Goal: Task Accomplishment & Management: Use online tool/utility

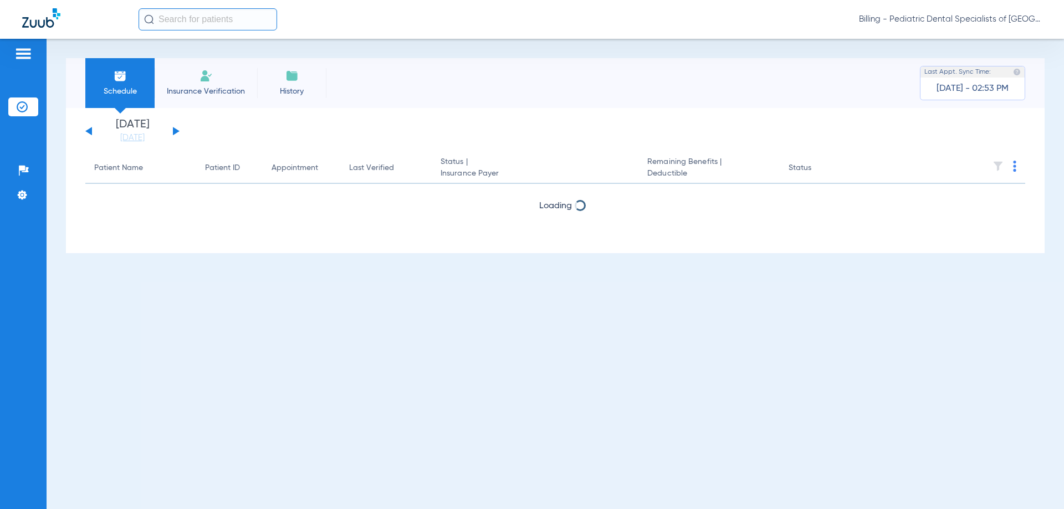
click at [964, 21] on span "Billing - Pediatric Dental Specialists of [GEOGRAPHIC_DATA]" at bounding box center [950, 19] width 183 height 11
click at [983, 40] on span "Account Selection" at bounding box center [1000, 39] width 62 height 8
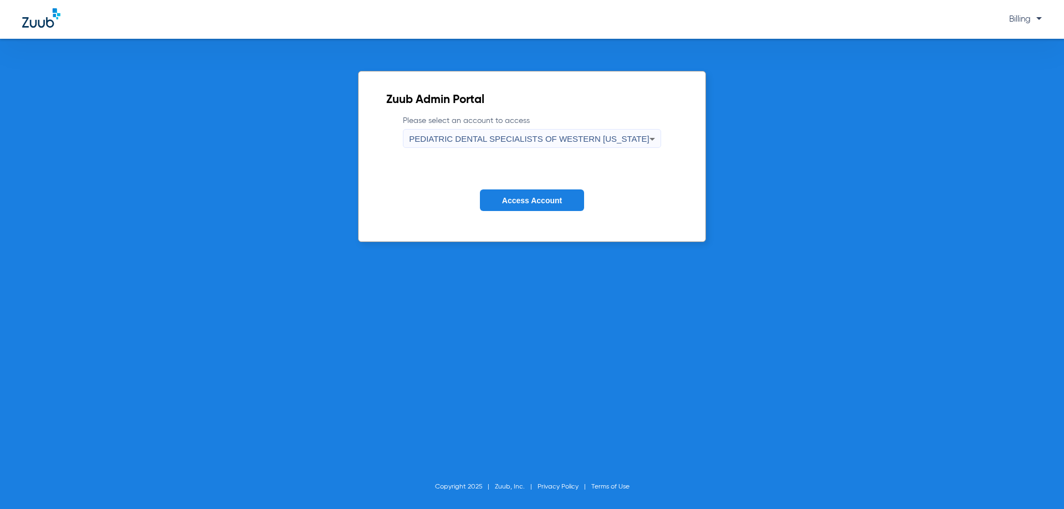
click at [603, 132] on div "PEDIATRIC DENTAL SPECIALISTS OF WESTERN [US_STATE]" at bounding box center [529, 139] width 240 height 19
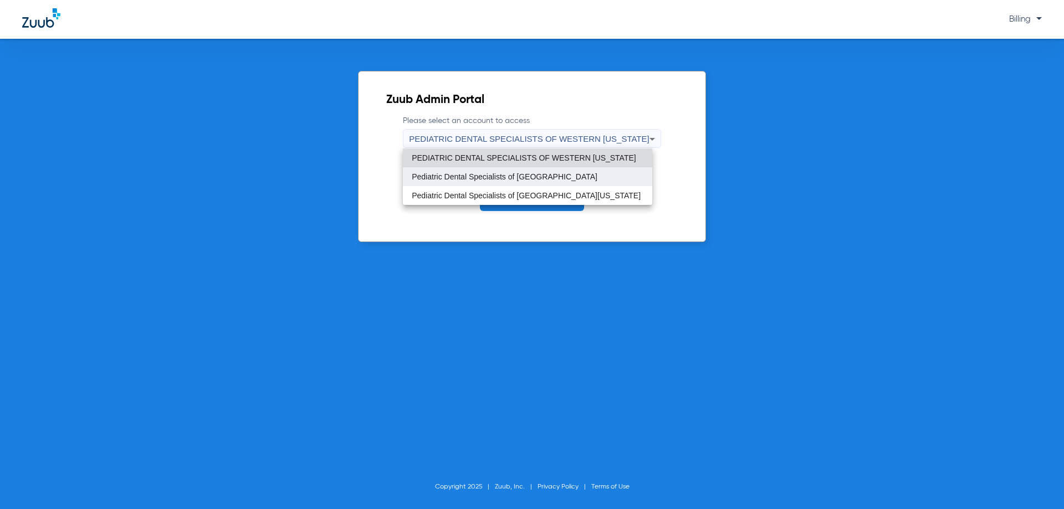
click at [581, 183] on mat-option "Pediatric Dental Specialists of [GEOGRAPHIC_DATA]" at bounding box center [527, 176] width 249 height 19
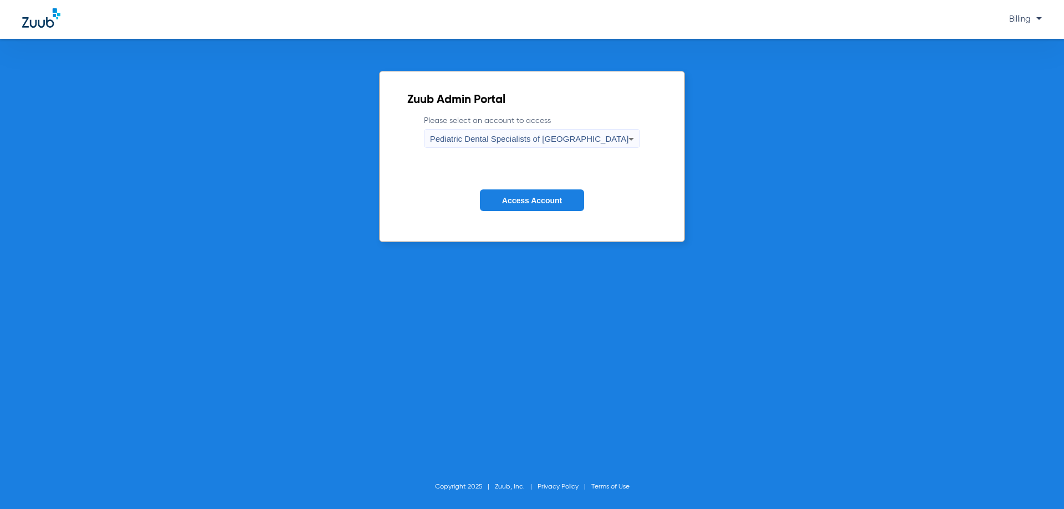
click at [565, 136] on span "Pediatric Dental Specialists of [GEOGRAPHIC_DATA]" at bounding box center [529, 138] width 199 height 9
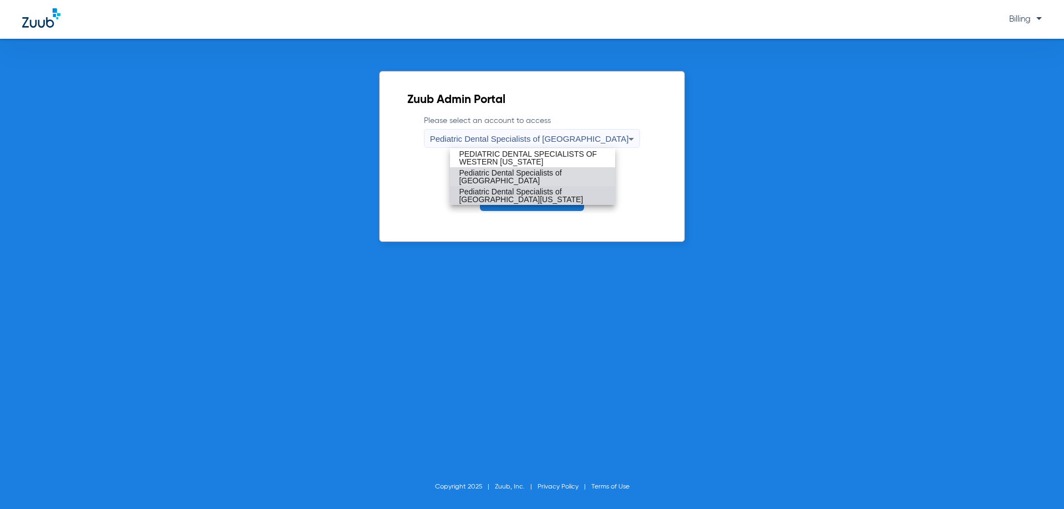
click at [571, 190] on span "Pediatric Dental Specialists of [GEOGRAPHIC_DATA][US_STATE]" at bounding box center [532, 196] width 147 height 16
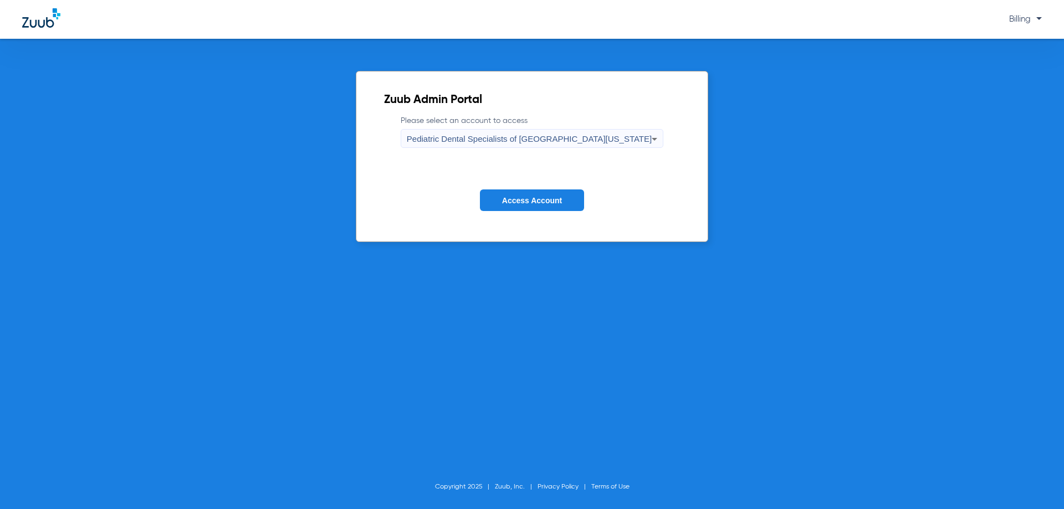
click at [560, 200] on span "Access Account" at bounding box center [532, 200] width 60 height 9
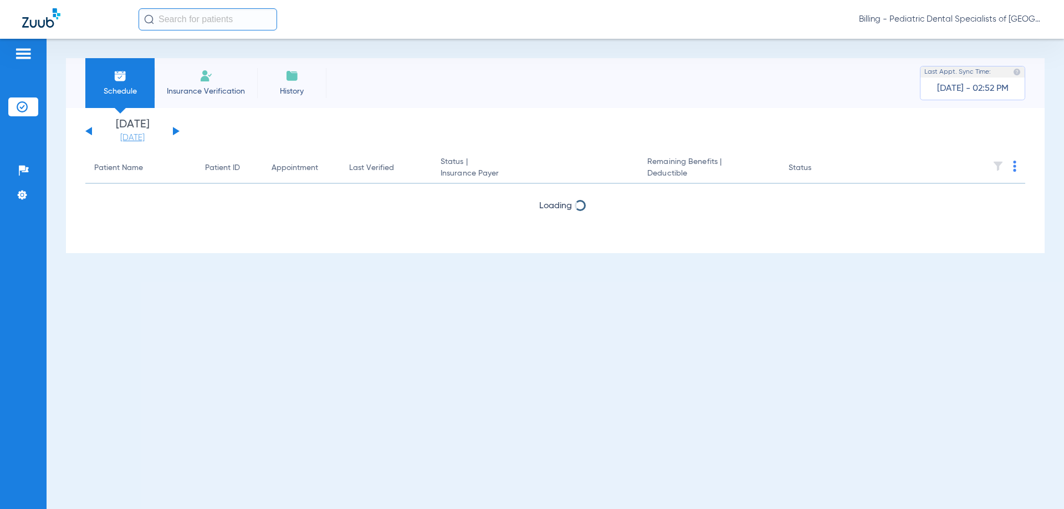
click at [143, 141] on link "[DATE]" at bounding box center [132, 137] width 67 height 11
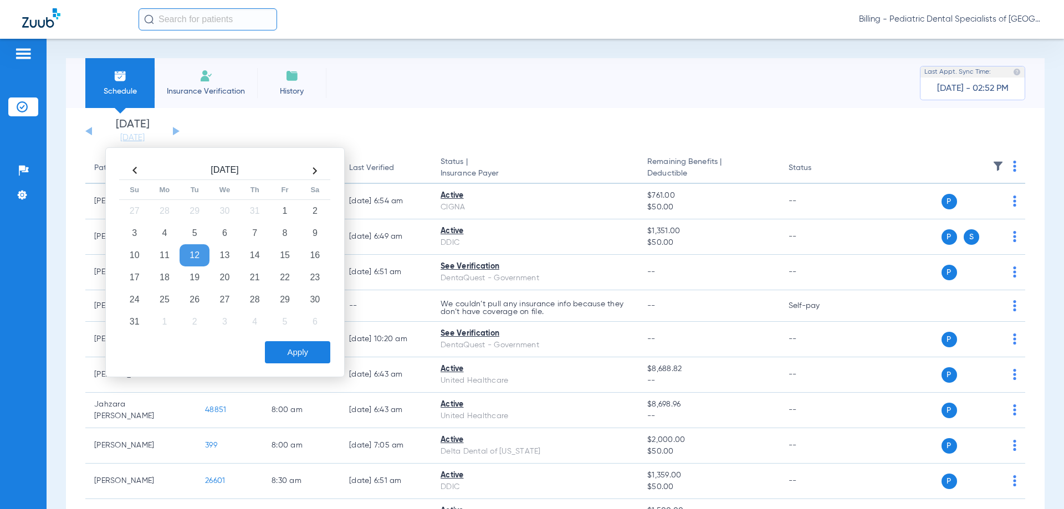
drag, startPoint x: 162, startPoint y: 301, endPoint x: 255, endPoint y: 344, distance: 101.7
click at [163, 302] on td "25" at bounding box center [165, 300] width 30 height 22
click at [285, 346] on button "Apply" at bounding box center [297, 352] width 65 height 22
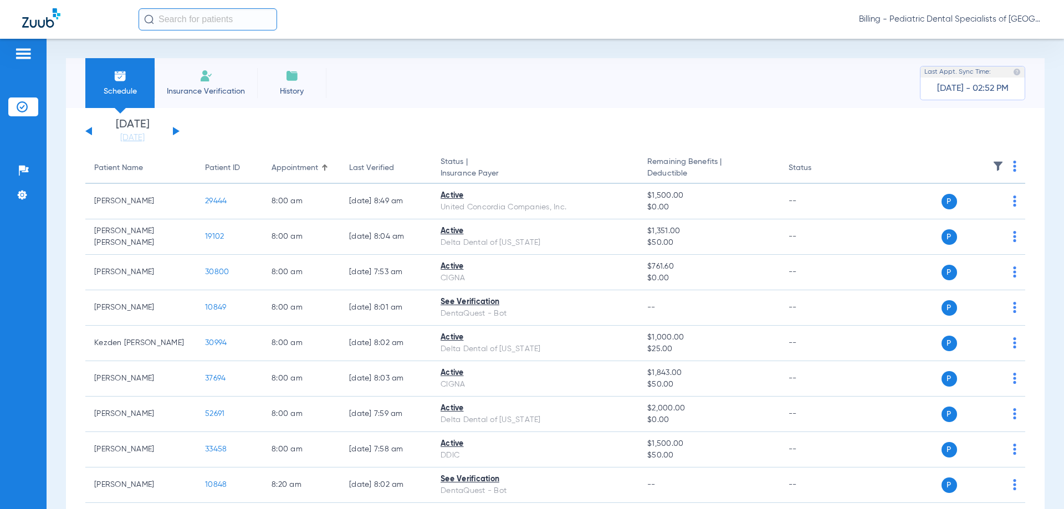
click at [176, 136] on div "[DATE] [DATE] [DATE] [DATE] [DATE] [DATE] [DATE] [DATE] [DATE] [DATE] [DATE] [D…" at bounding box center [132, 131] width 94 height 24
click at [174, 132] on button at bounding box center [176, 131] width 7 height 8
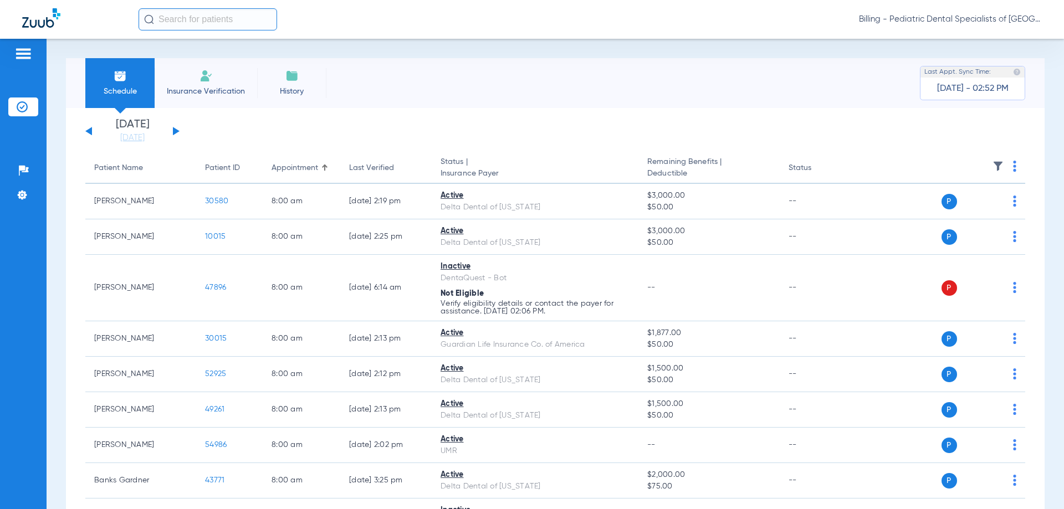
click at [1013, 168] on img at bounding box center [1014, 166] width 3 height 11
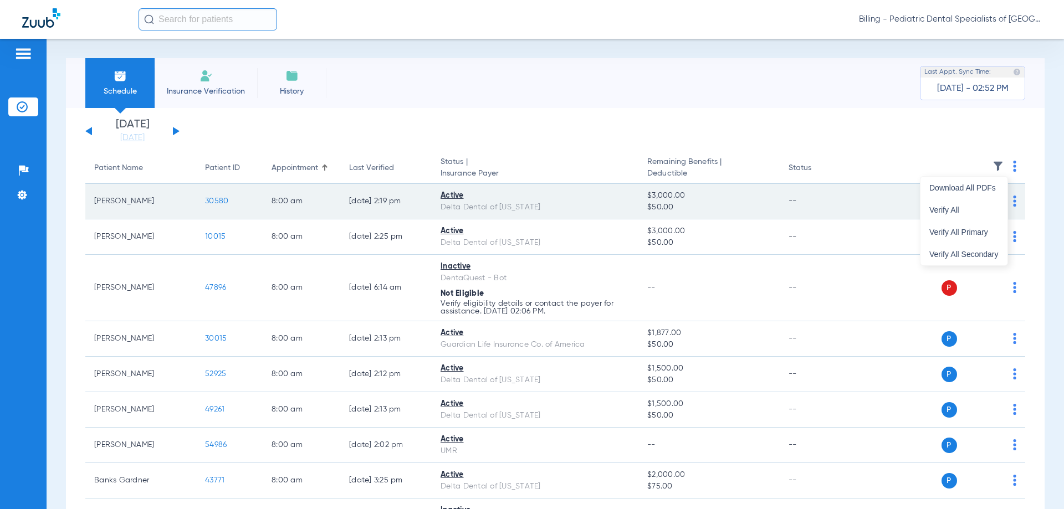
click at [958, 221] on button "Verify All Primary" at bounding box center [964, 232] width 87 height 22
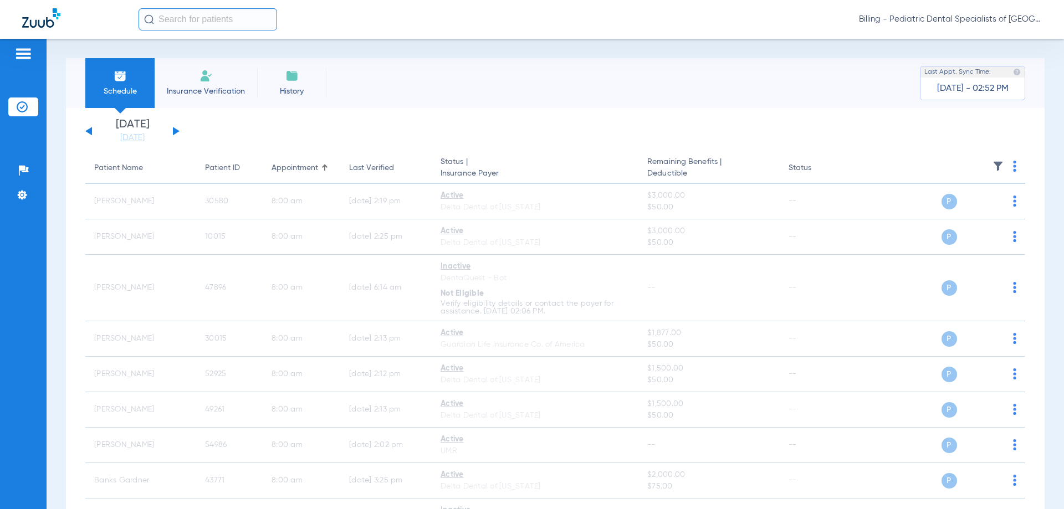
click at [1013, 167] on img at bounding box center [1014, 166] width 3 height 11
click at [1013, 170] on img at bounding box center [1014, 166] width 3 height 11
click at [911, 130] on div at bounding box center [532, 254] width 1064 height 509
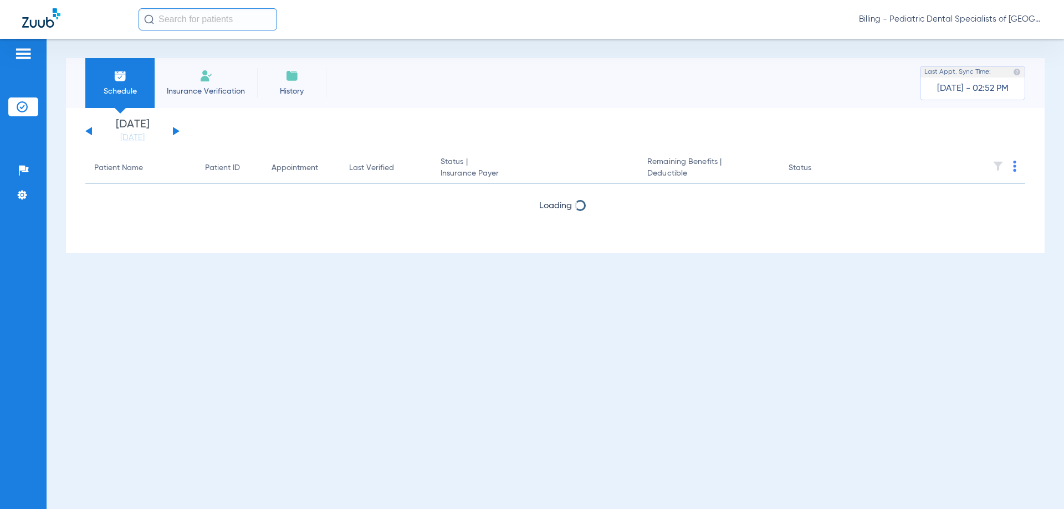
click at [933, 19] on span "Billing - Pediatric Dental Specialists of [GEOGRAPHIC_DATA][US_STATE]" at bounding box center [950, 19] width 183 height 11
click at [933, 19] on div at bounding box center [532, 254] width 1064 height 509
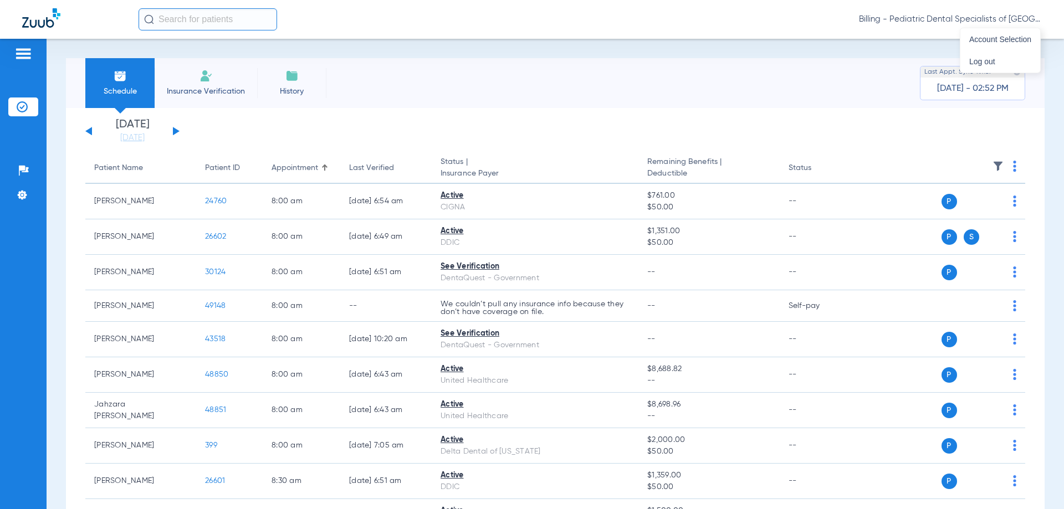
click at [986, 43] on div "Schedule Insurance Verification History Last Appt. Sync Time: Today - 02:52 PM …" at bounding box center [556, 274] width 1018 height 471
click at [947, 18] on span "Billing - Pediatric Dental Specialists of [GEOGRAPHIC_DATA][US_STATE]" at bounding box center [950, 19] width 183 height 11
click at [979, 40] on span "Account Selection" at bounding box center [1000, 39] width 62 height 8
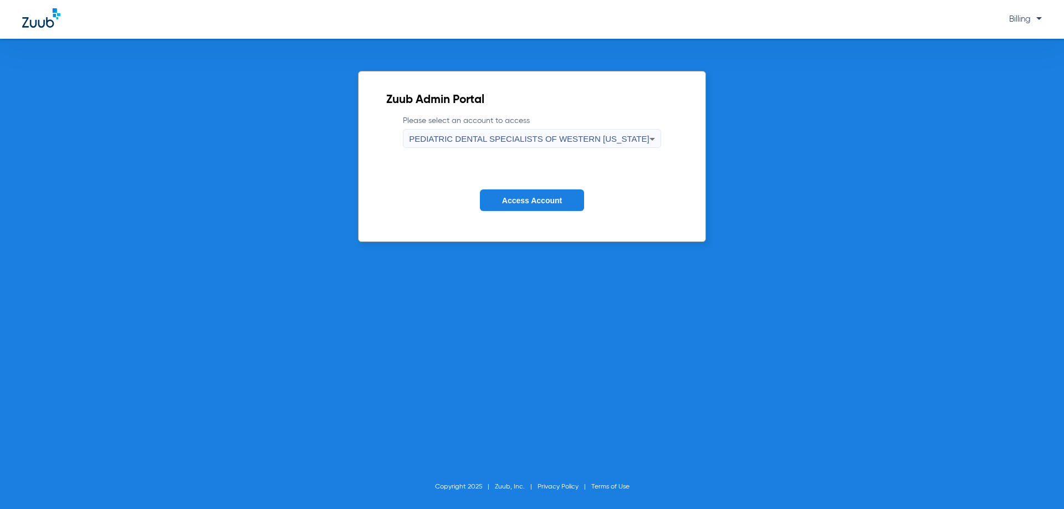
click at [600, 141] on span "PEDIATRIC DENTAL SPECIALISTS OF WESTERN [US_STATE]" at bounding box center [529, 138] width 240 height 9
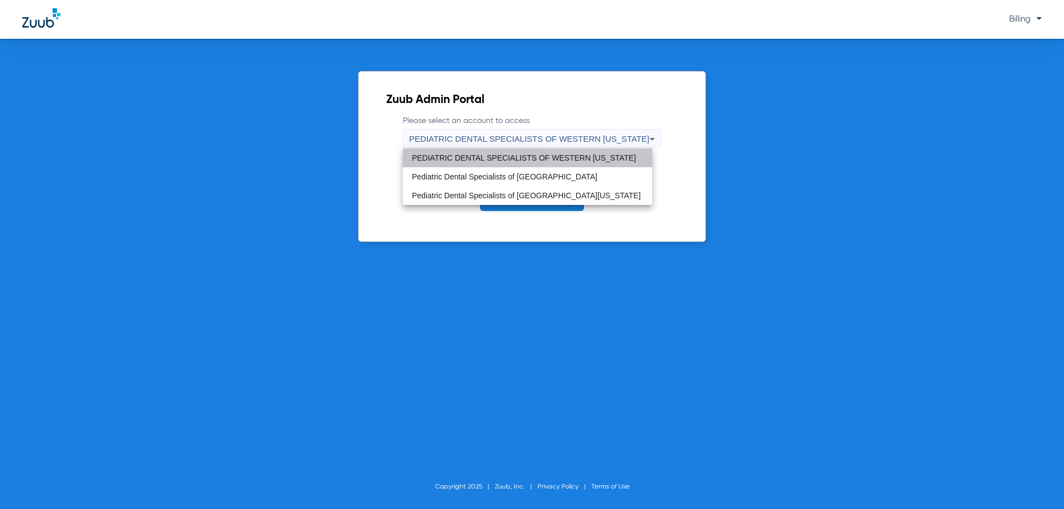
click at [589, 161] on span "PEDIATRIC DENTAL SPECIALISTS OF WESTERN [US_STATE]" at bounding box center [524, 158] width 224 height 8
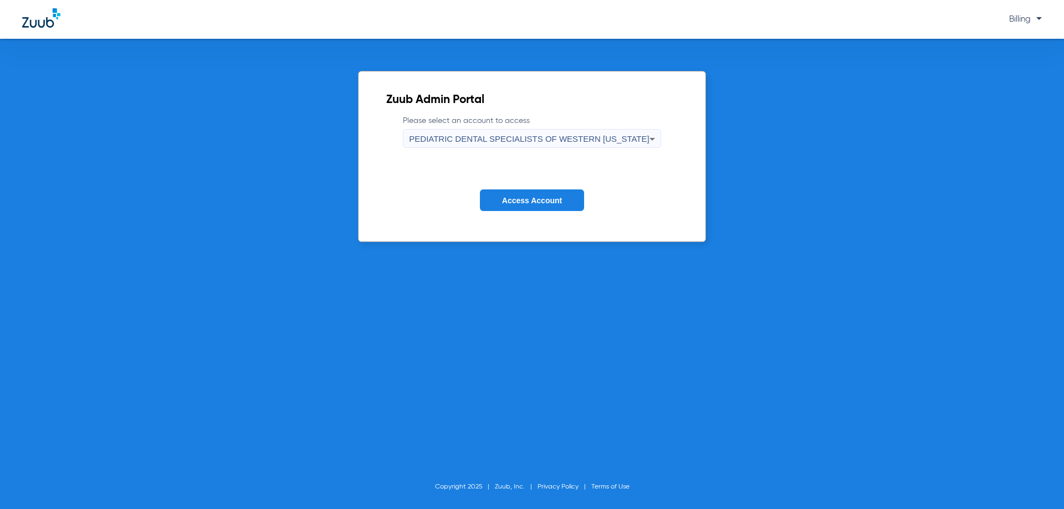
click at [562, 202] on span "Access Account" at bounding box center [532, 200] width 60 height 9
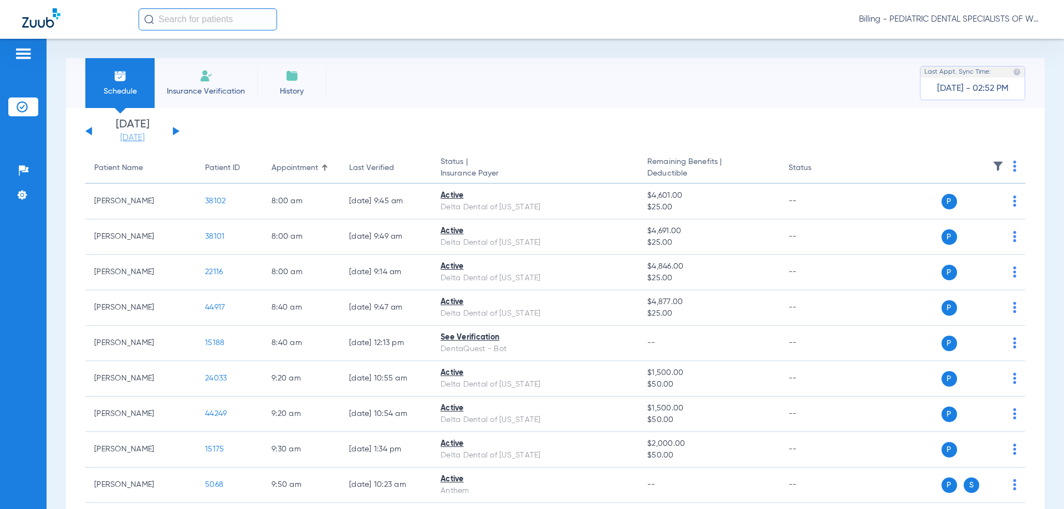
click at [130, 137] on link "[DATE]" at bounding box center [132, 137] width 67 height 11
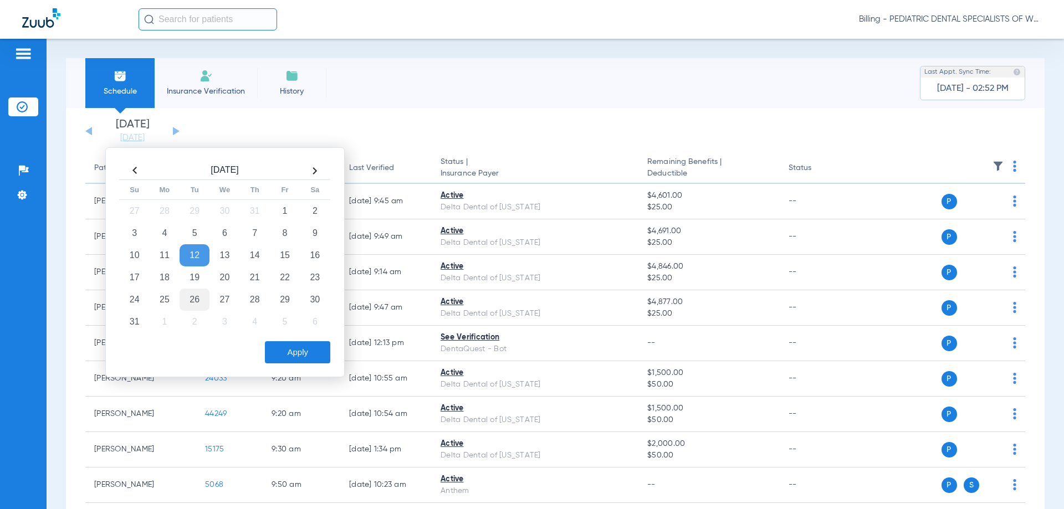
click at [190, 305] on td "26" at bounding box center [195, 300] width 30 height 22
click at [281, 354] on button "Apply" at bounding box center [297, 352] width 65 height 22
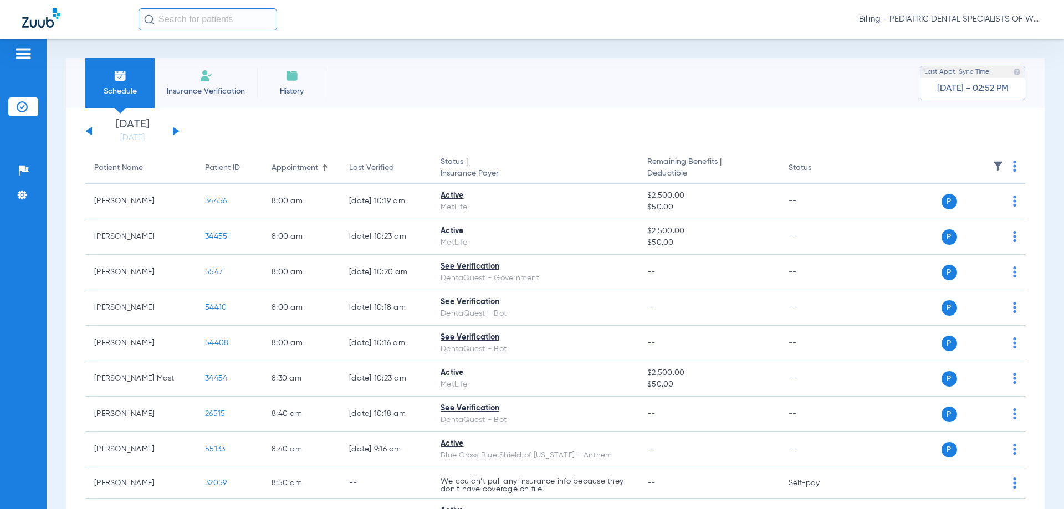
click at [1013, 163] on img at bounding box center [1014, 166] width 3 height 11
click at [978, 205] on button "Verify All" at bounding box center [964, 210] width 87 height 22
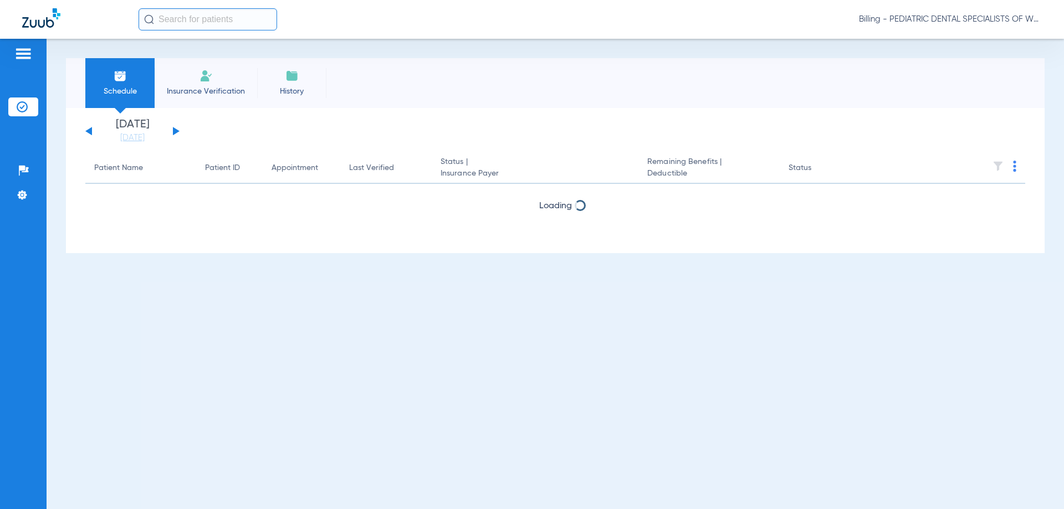
click at [928, 16] on span "Billing - PEDIATRIC DENTAL SPECIALISTS OF WESTERN COLORADO" at bounding box center [950, 19] width 183 height 11
click at [969, 37] on button "Account Selection" at bounding box center [1000, 39] width 80 height 22
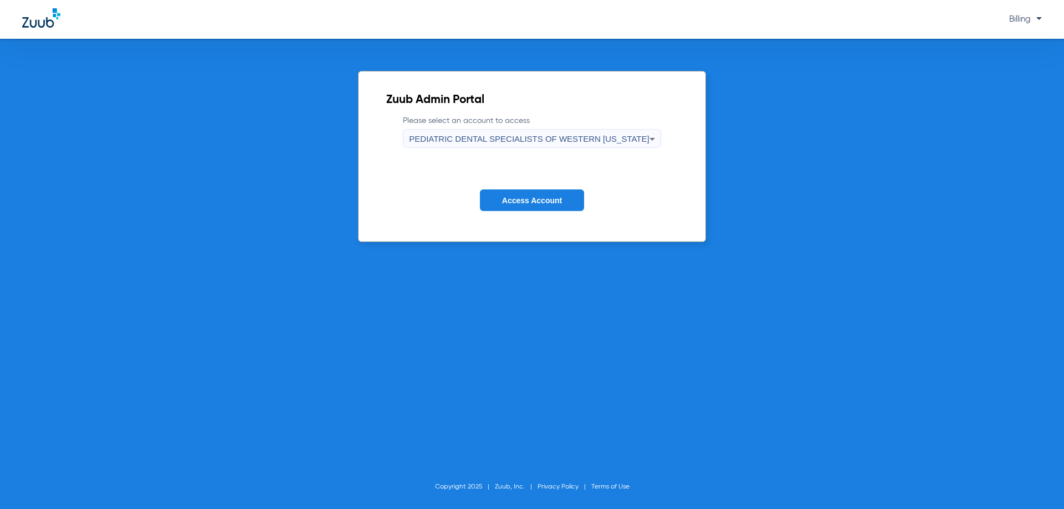
click at [589, 146] on div "PEDIATRIC DENTAL SPECIALISTS OF WESTERN [US_STATE]" at bounding box center [529, 139] width 240 height 19
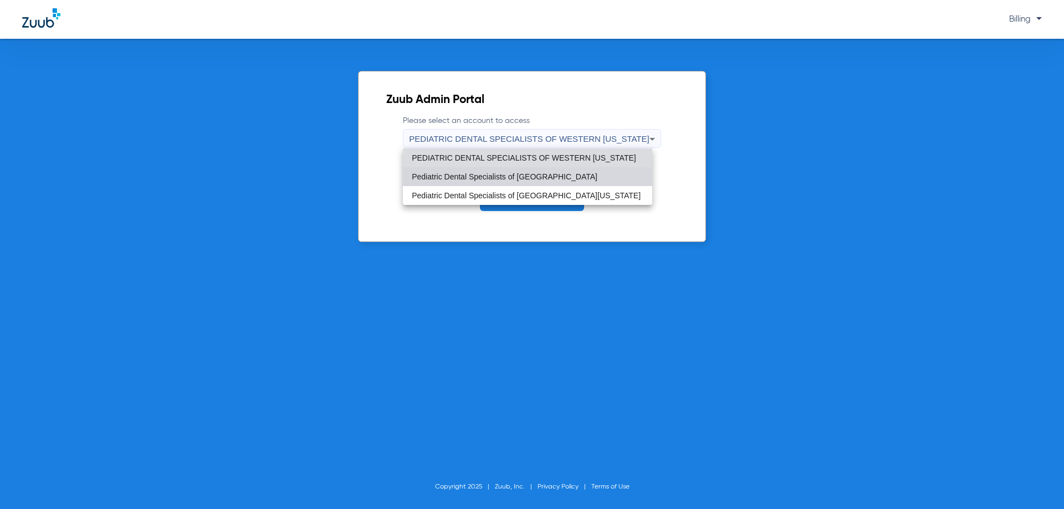
click at [576, 173] on mat-option "Pediatric Dental Specialists of [GEOGRAPHIC_DATA]" at bounding box center [527, 176] width 249 height 19
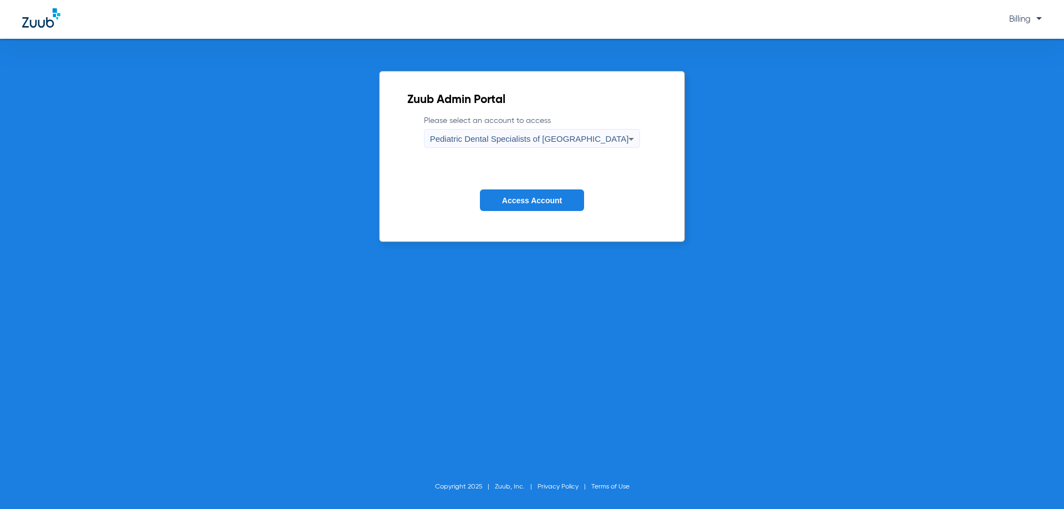
click at [564, 193] on button "Access Account" at bounding box center [532, 201] width 104 height 22
